Goal: Find specific page/section: Find specific page/section

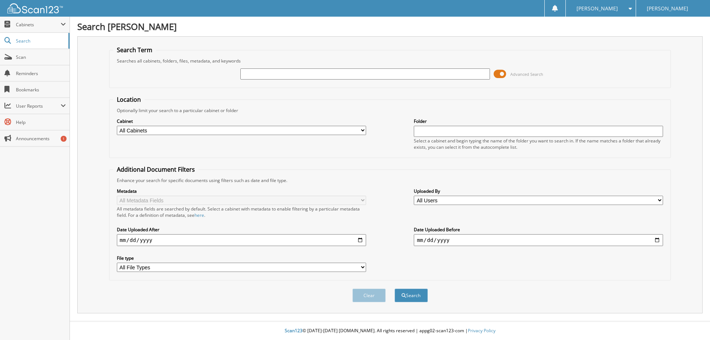
click at [428, 73] on input "text" at bounding box center [364, 73] width 249 height 11
type input "25FL0221"
click at [394, 288] on button "Search" at bounding box center [410, 295] width 33 height 14
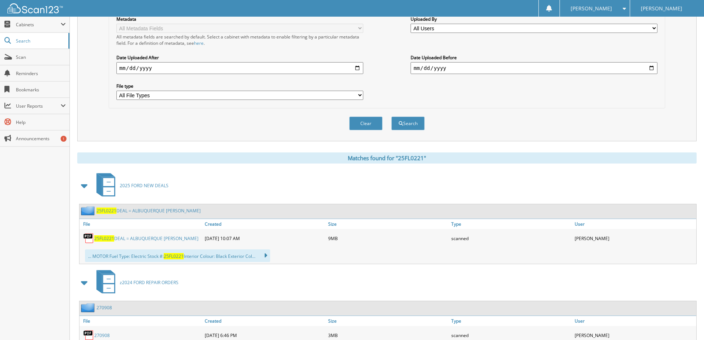
scroll to position [185, 0]
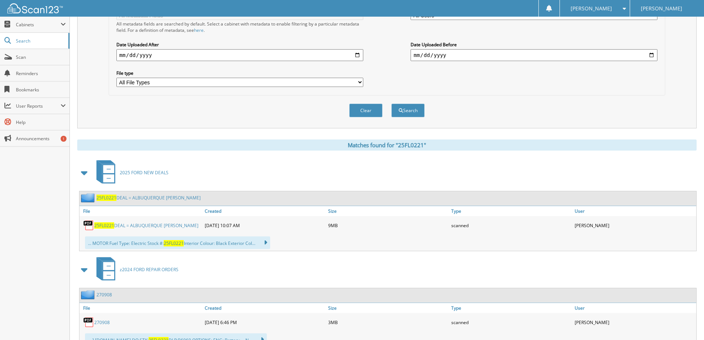
click at [172, 230] on div "25FL0221 DEAL = ALBUQUERQUE NUNCIO, JOAO" at bounding box center [140, 225] width 123 height 15
click at [104, 226] on span "25FL0221" at bounding box center [104, 225] width 20 height 6
